Goal: Find specific page/section: Find specific page/section

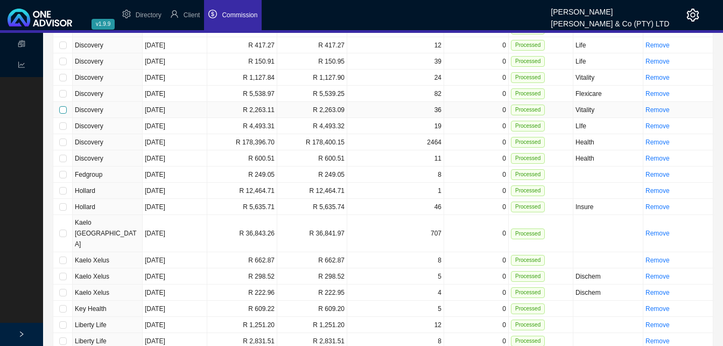
scroll to position [592, 0]
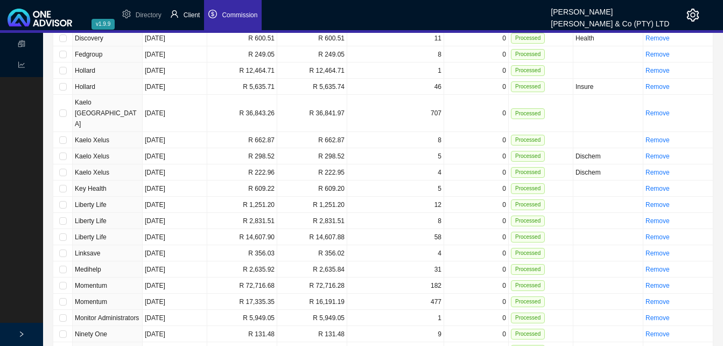
click at [195, 13] on span "Client" at bounding box center [192, 15] width 17 height 8
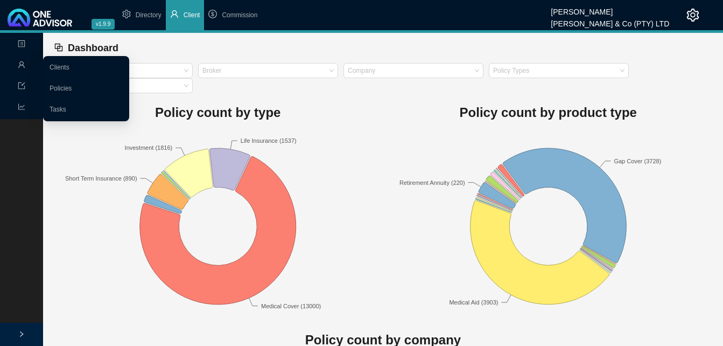
click at [20, 64] on icon "user" at bounding box center [22, 65] width 8 height 8
drag, startPoint x: 58, startPoint y: 63, endPoint x: 64, endPoint y: 64, distance: 6.5
click at [58, 64] on link "Clients" at bounding box center [60, 68] width 20 height 8
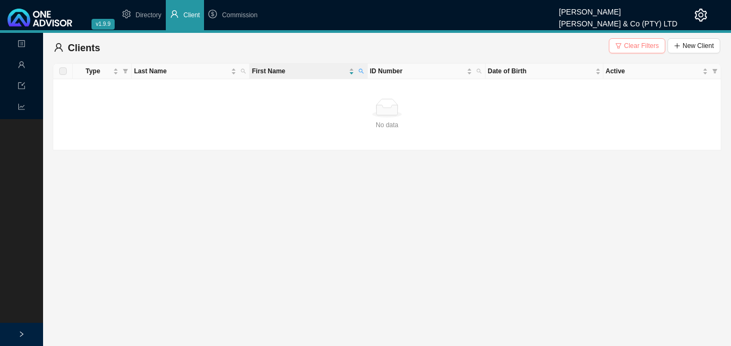
click at [653, 48] on span "Clear Filters" at bounding box center [641, 45] width 35 height 11
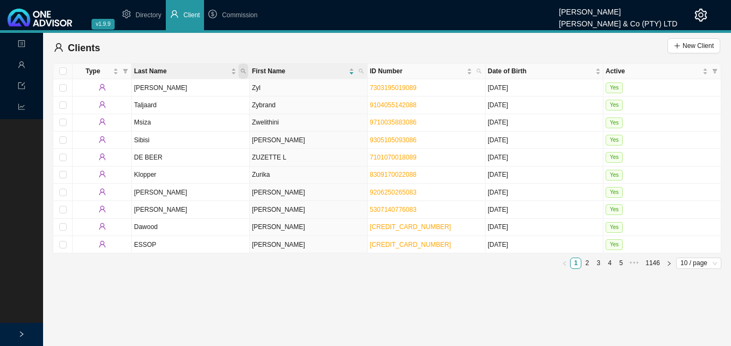
click at [242, 67] on span "Last Name" at bounding box center [244, 71] width 10 height 15
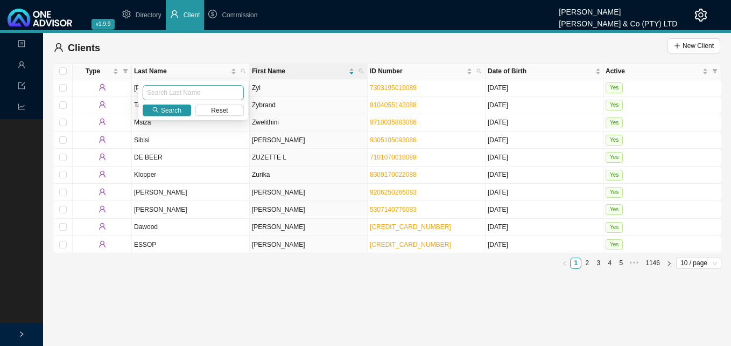
click at [213, 94] on input "text" at bounding box center [193, 92] width 101 height 15
type input "STEEMSON"
click at [164, 114] on span "Search" at bounding box center [171, 110] width 20 height 11
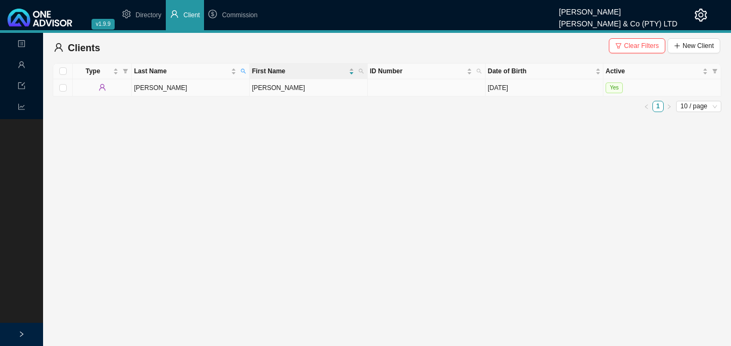
click at [391, 88] on td at bounding box center [427, 87] width 118 height 17
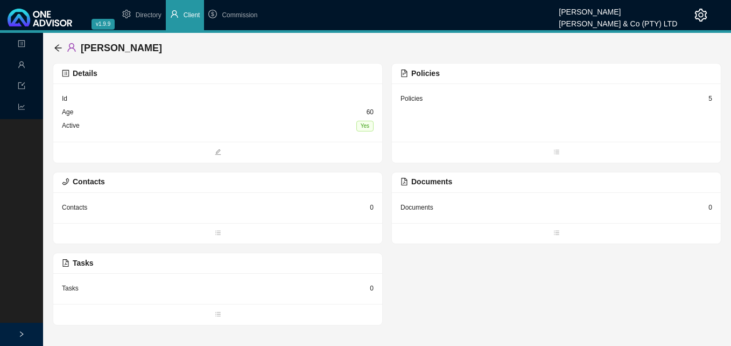
click at [710, 100] on div "5" at bounding box center [711, 98] width 4 height 11
